Goal: Information Seeking & Learning: Learn about a topic

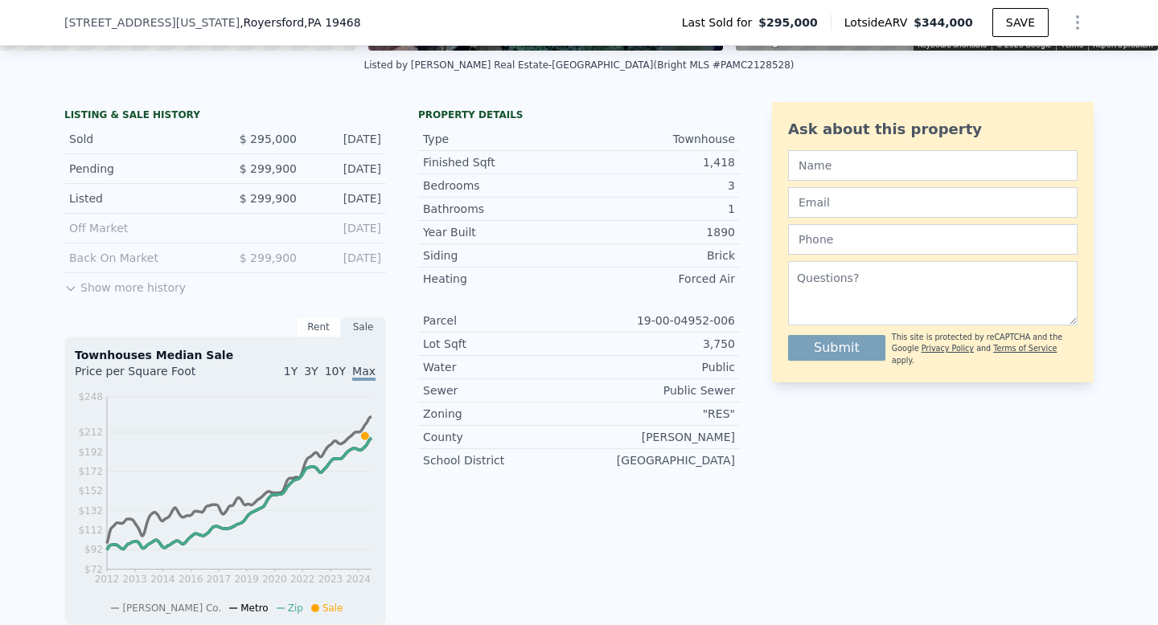
scroll to position [348, 0]
click at [84, 290] on button "Show more history" at bounding box center [124, 285] width 121 height 23
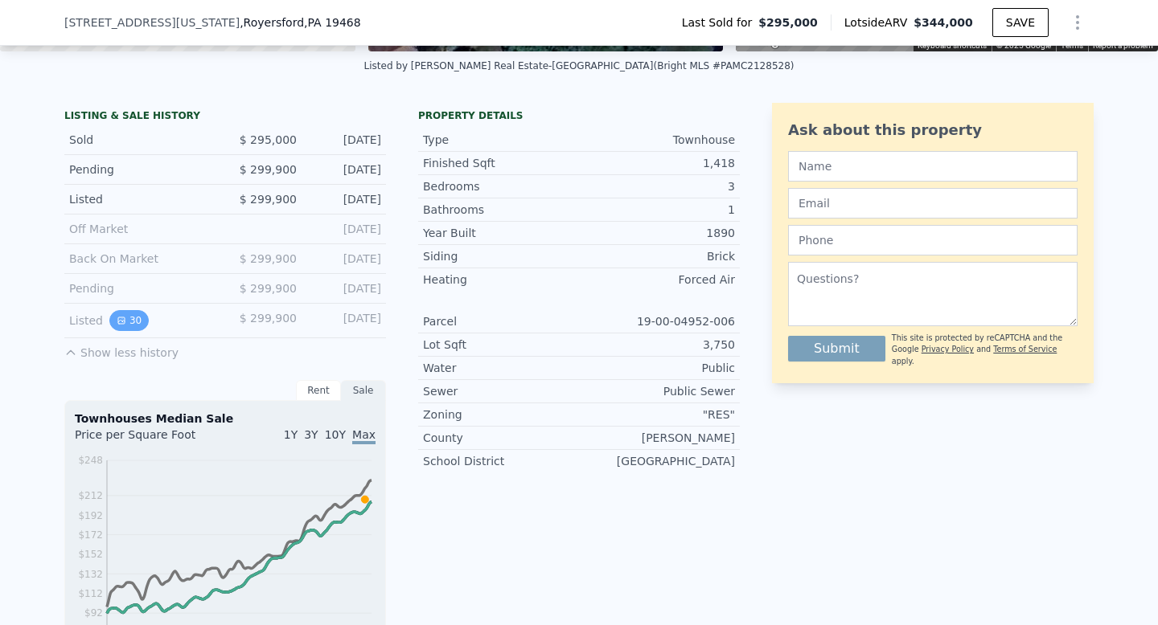
click at [133, 324] on button "30" at bounding box center [128, 320] width 39 height 21
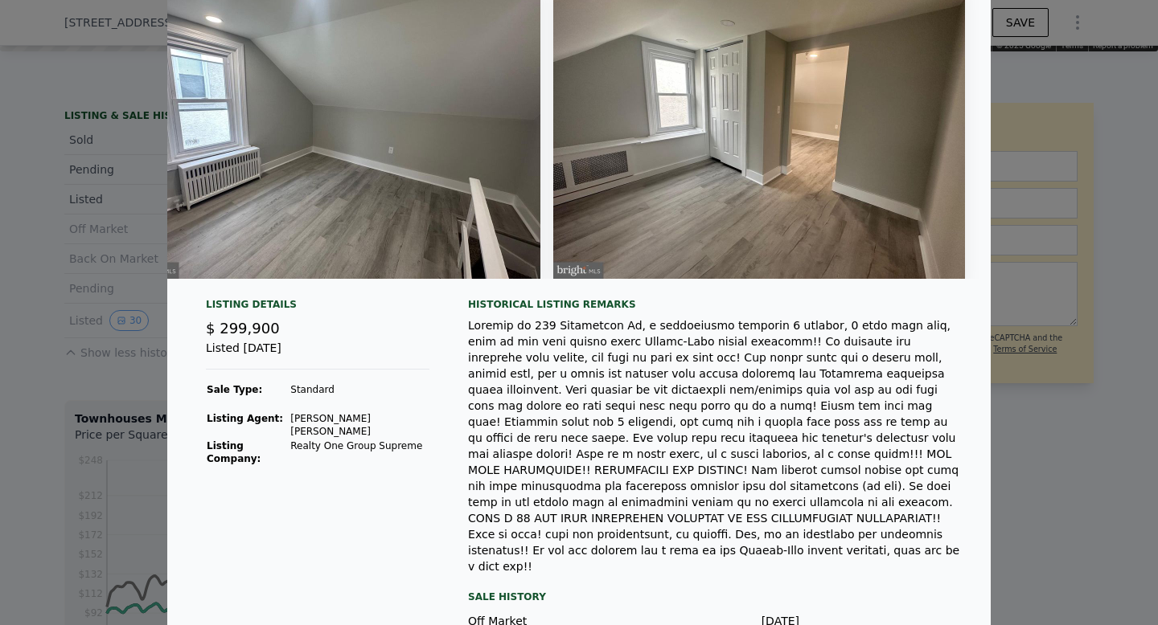
scroll to position [0, 0]
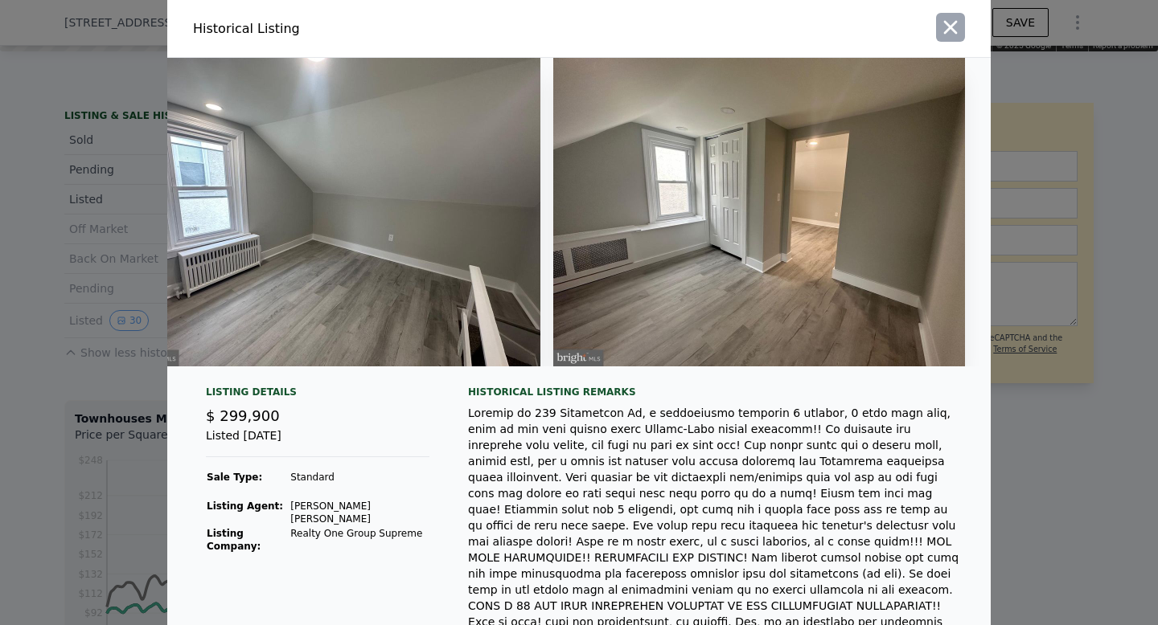
click at [943, 29] on icon "button" at bounding box center [950, 27] width 23 height 23
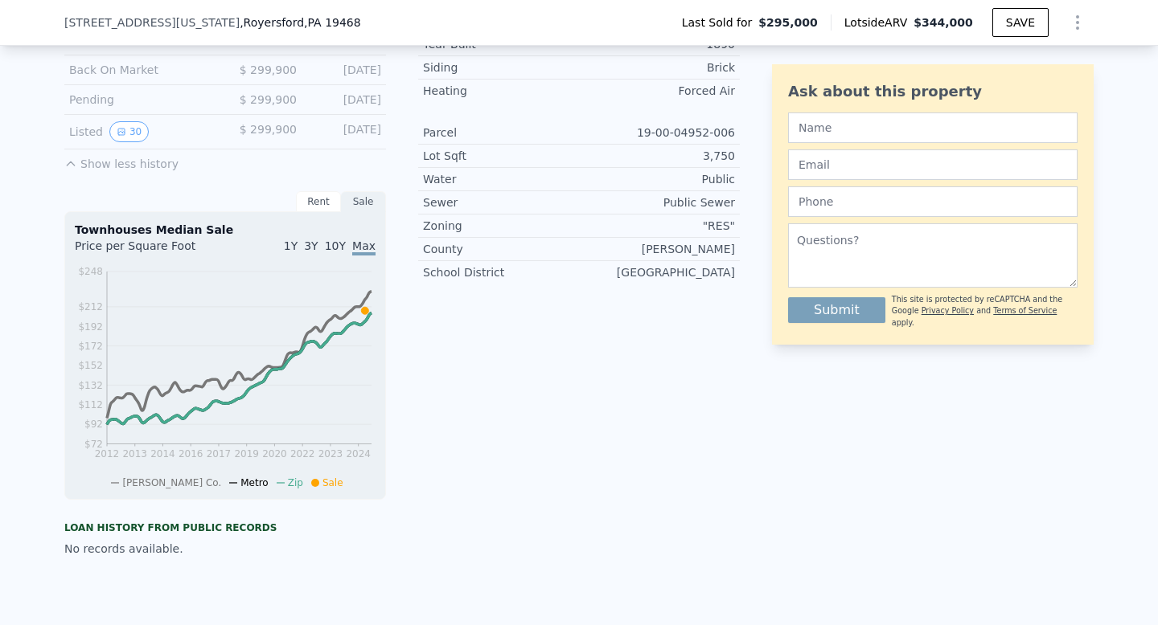
scroll to position [555, 0]
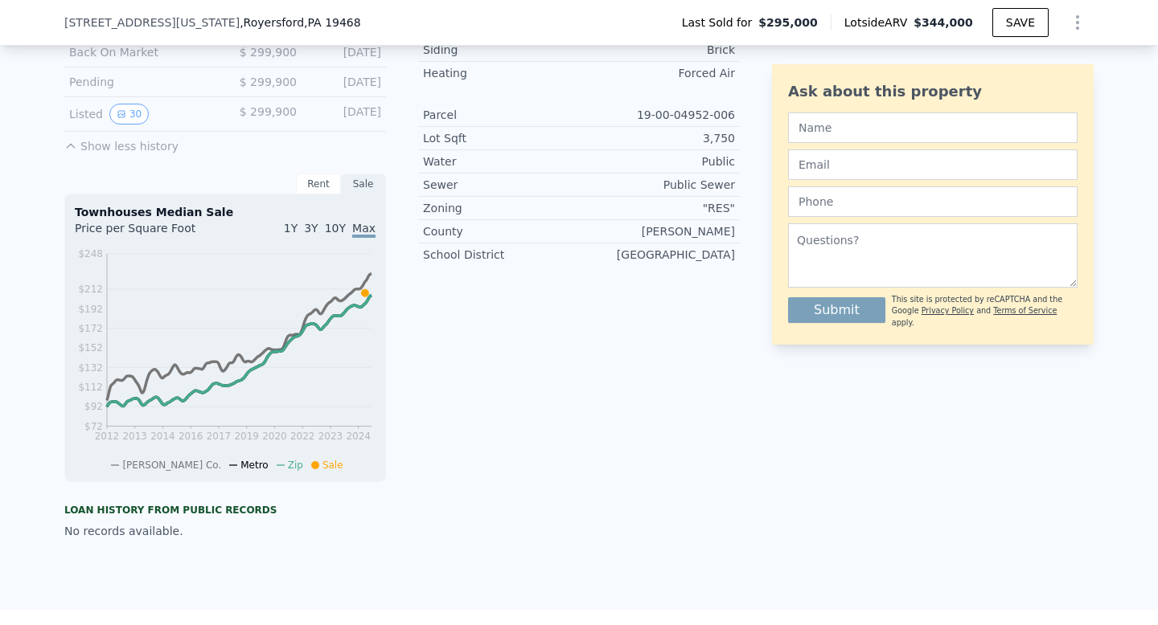
click at [336, 227] on span "10Y" at bounding box center [335, 228] width 21 height 13
click at [365, 232] on span "Max" at bounding box center [363, 228] width 23 height 13
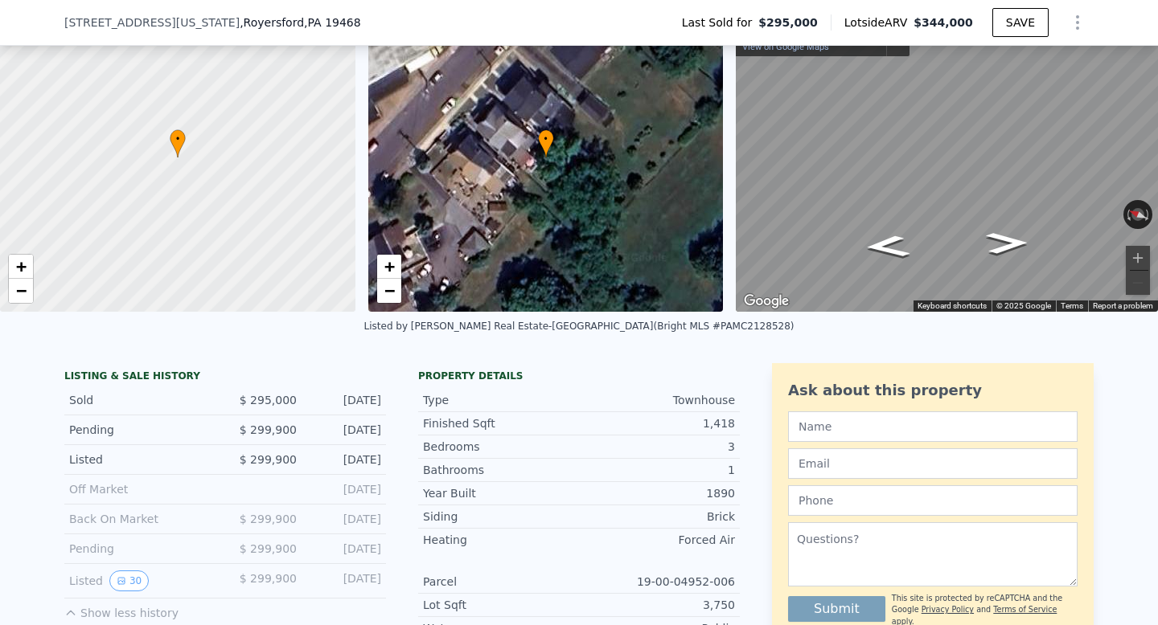
scroll to position [113, 0]
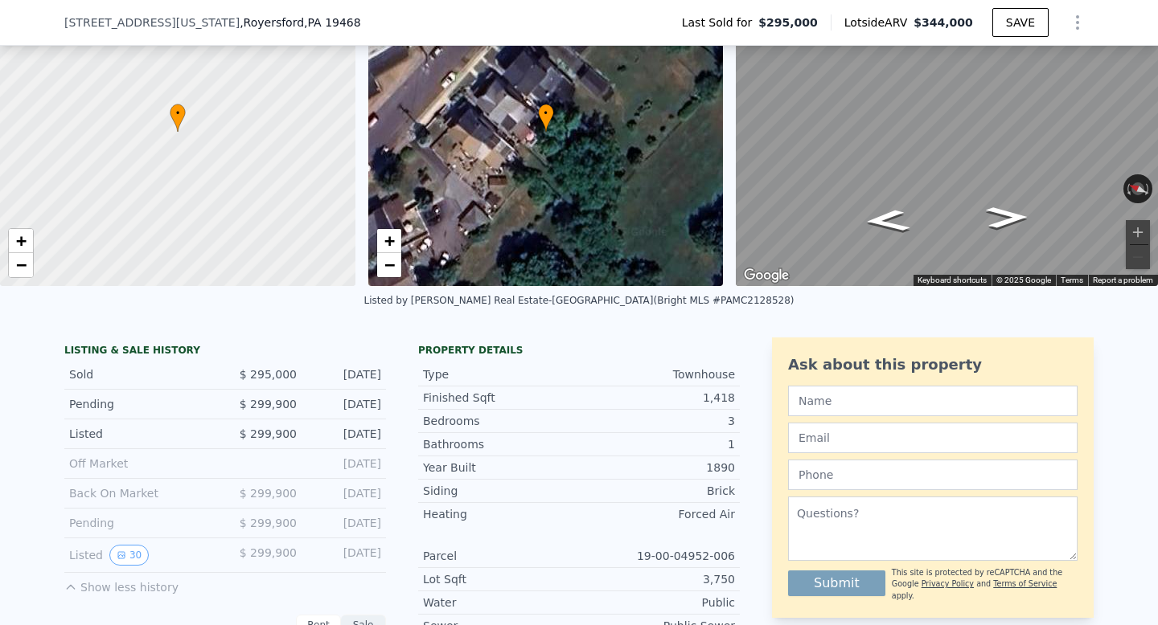
click at [103, 406] on div "Pending" at bounding box center [140, 404] width 143 height 16
click at [102, 435] on div "Listed" at bounding box center [140, 434] width 143 height 16
click at [136, 435] on div "Listed" at bounding box center [140, 434] width 143 height 16
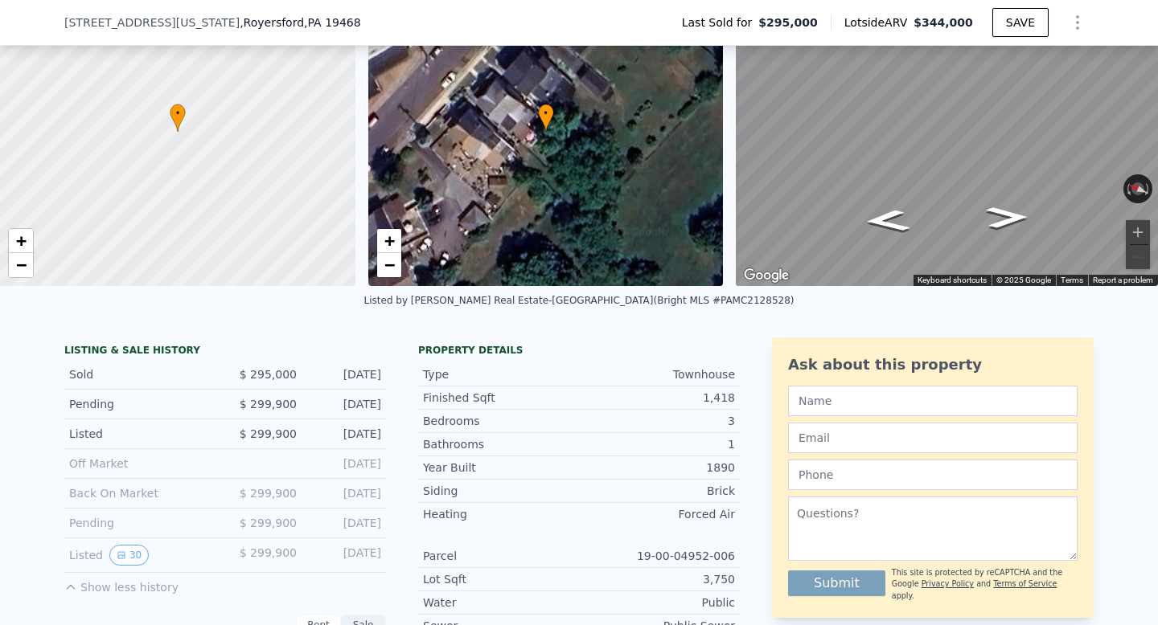
click at [136, 435] on div "Listed" at bounding box center [140, 434] width 143 height 16
click at [159, 496] on div "Back On Market" at bounding box center [140, 494] width 143 height 16
click at [152, 519] on div "Pending" at bounding box center [140, 523] width 143 height 16
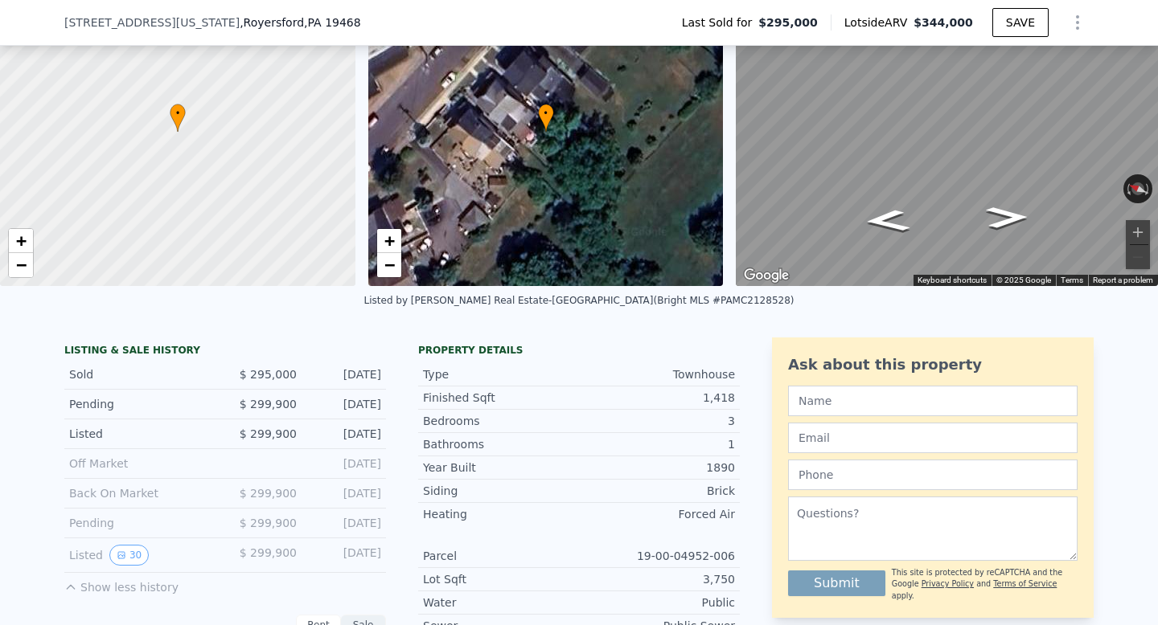
click at [152, 519] on div "Pending" at bounding box center [140, 523] width 143 height 16
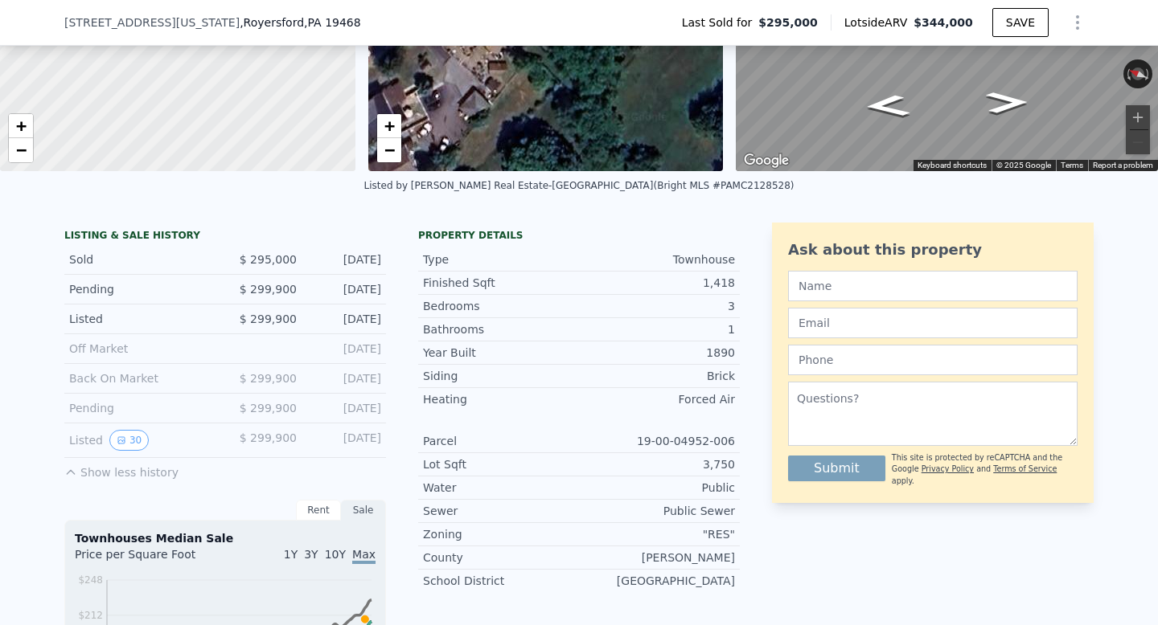
scroll to position [228, 0]
click at [161, 229] on div "LISTING & SALE HISTORY Sold $ 295,000 [DATE] Pending $ 299,900 [DATE] Listed $ …" at bounding box center [225, 352] width 322 height 258
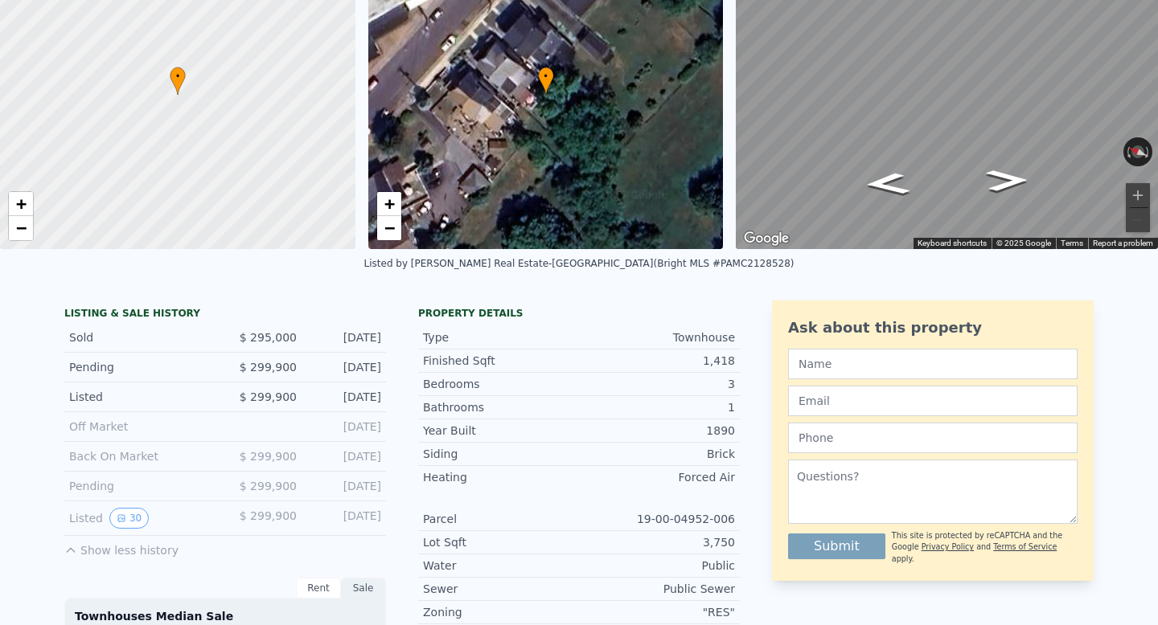
scroll to position [6, 0]
